Goal: Information Seeking & Learning: Learn about a topic

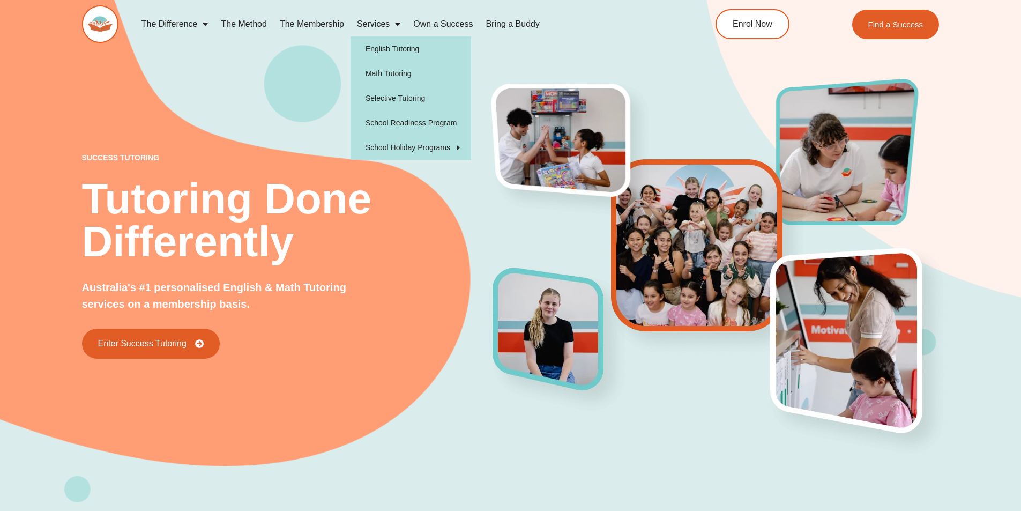
click at [386, 26] on link "Services" at bounding box center [378, 24] width 56 height 25
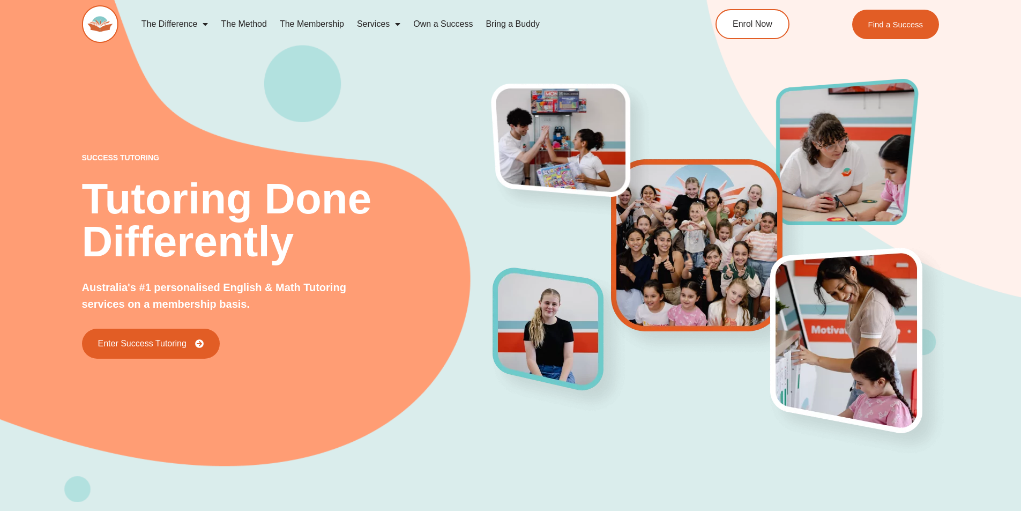
click at [373, 19] on link "Services" at bounding box center [378, 24] width 56 height 25
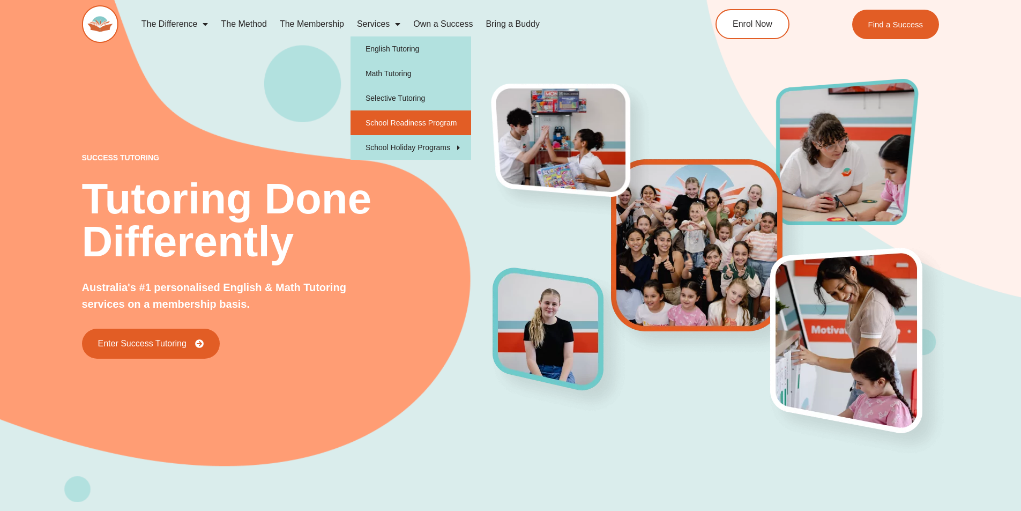
click at [417, 121] on link "School Readiness Program" at bounding box center [410, 122] width 121 height 25
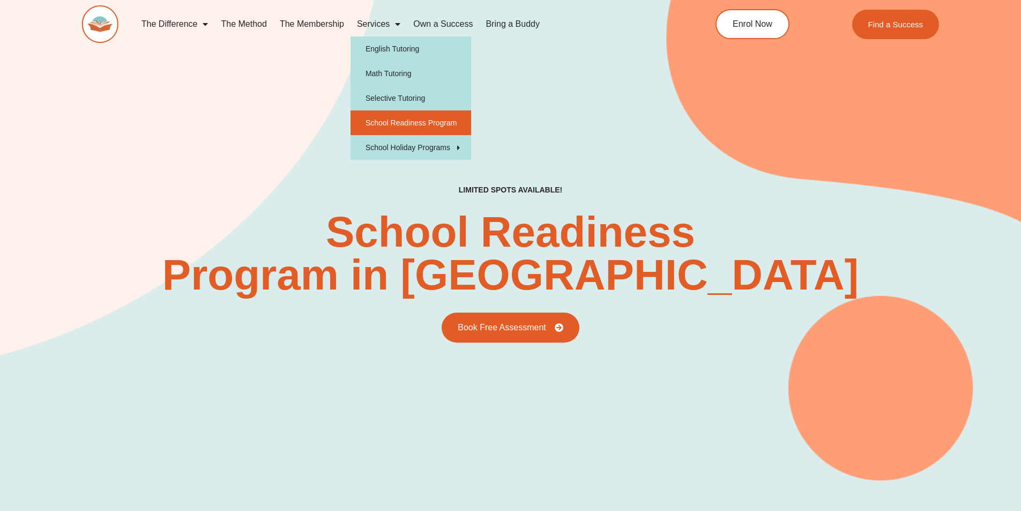
type input "*"
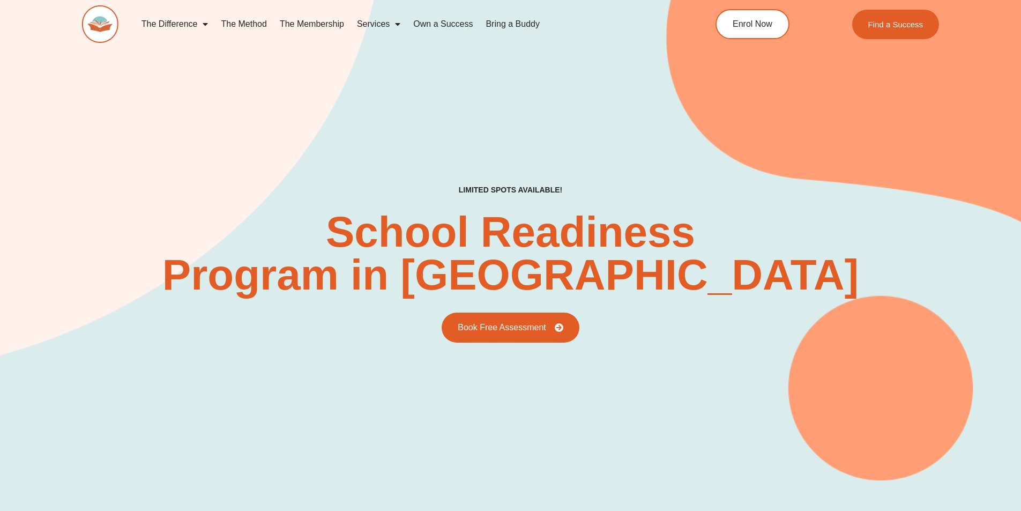
click at [256, 21] on link "The Method" at bounding box center [243, 24] width 58 height 25
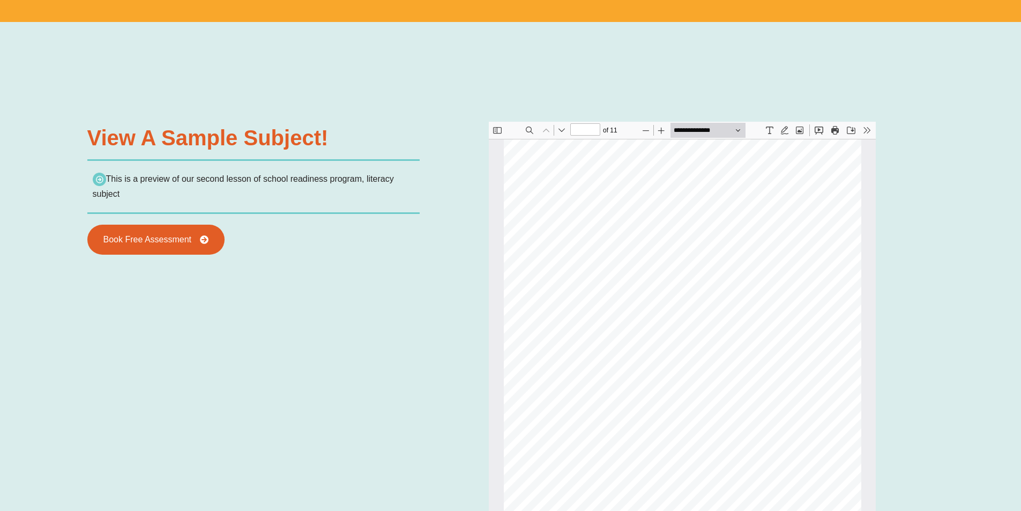
scroll to position [394, 0]
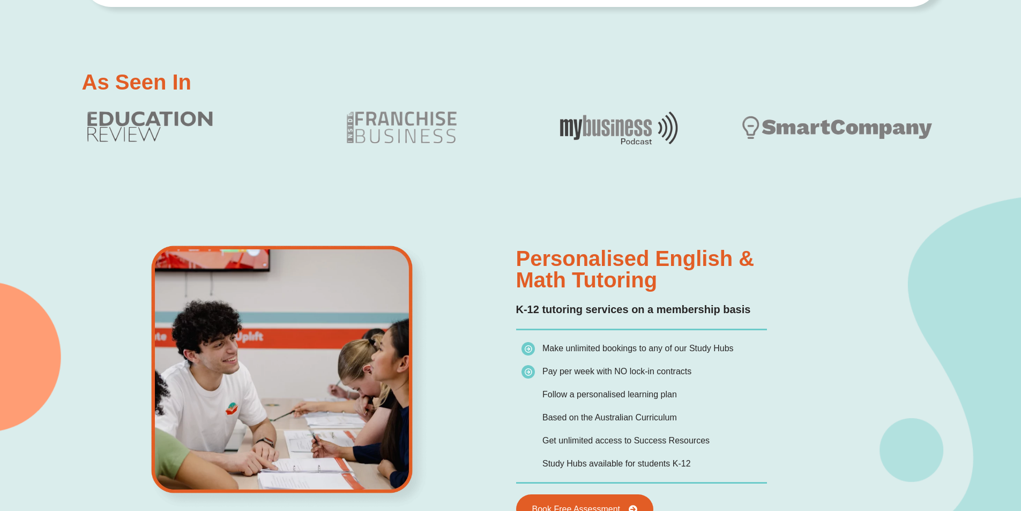
scroll to position [714, 0]
